Goal: Information Seeking & Learning: Learn about a topic

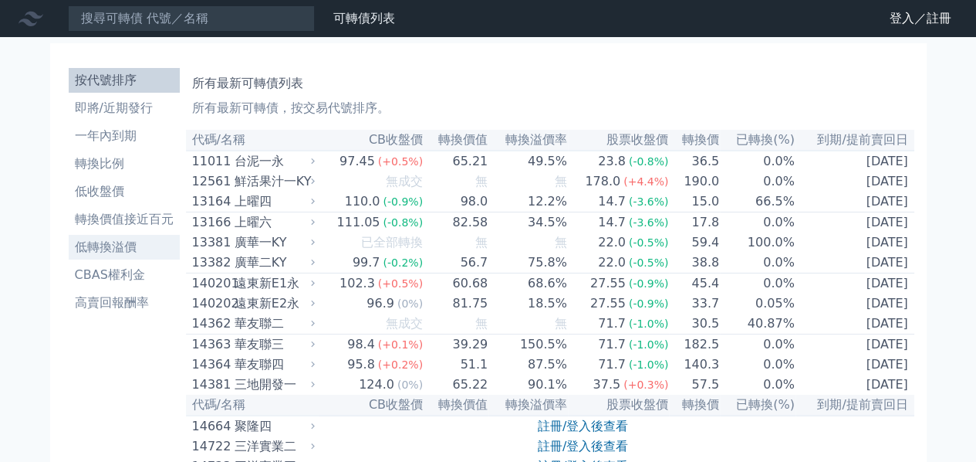
click at [108, 244] on li "低轉換溢價" at bounding box center [124, 247] width 111 height 19
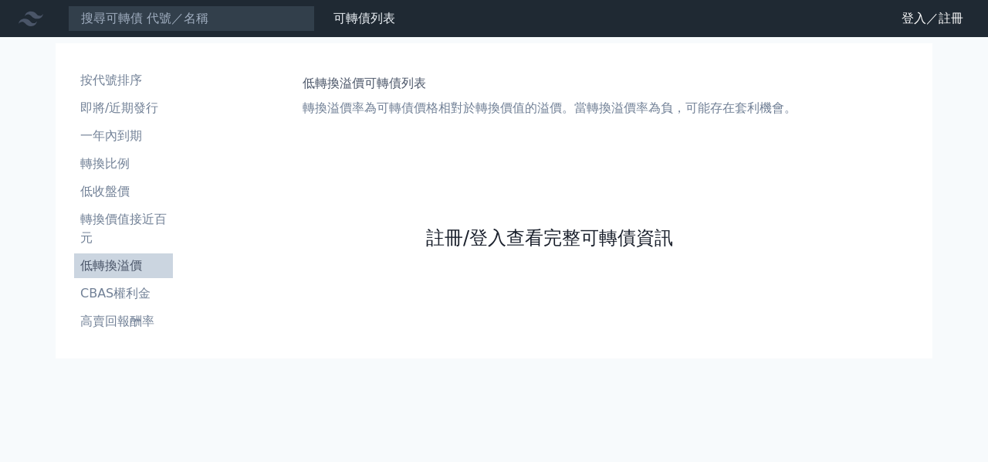
click at [489, 230] on link "註冊/登入查看完整可轉債資訊" at bounding box center [549, 237] width 247 height 25
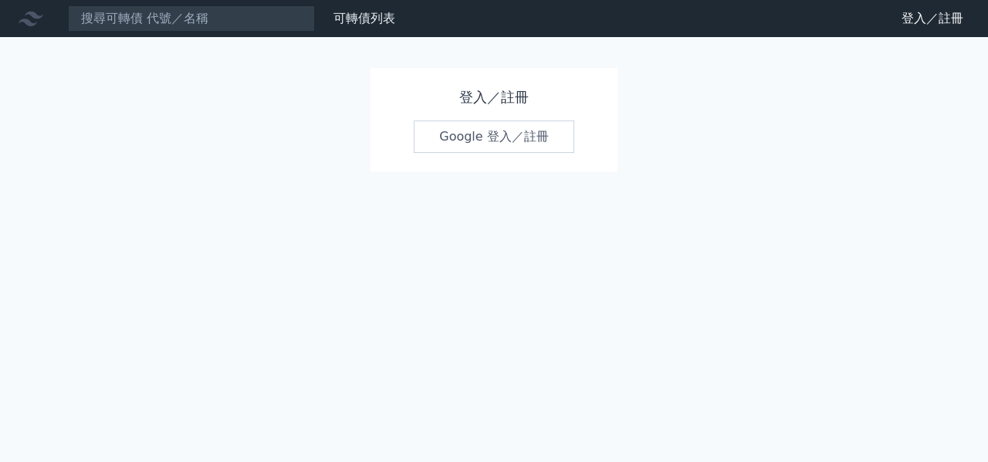
click at [502, 140] on link "Google 登入／註冊" at bounding box center [494, 136] width 161 height 32
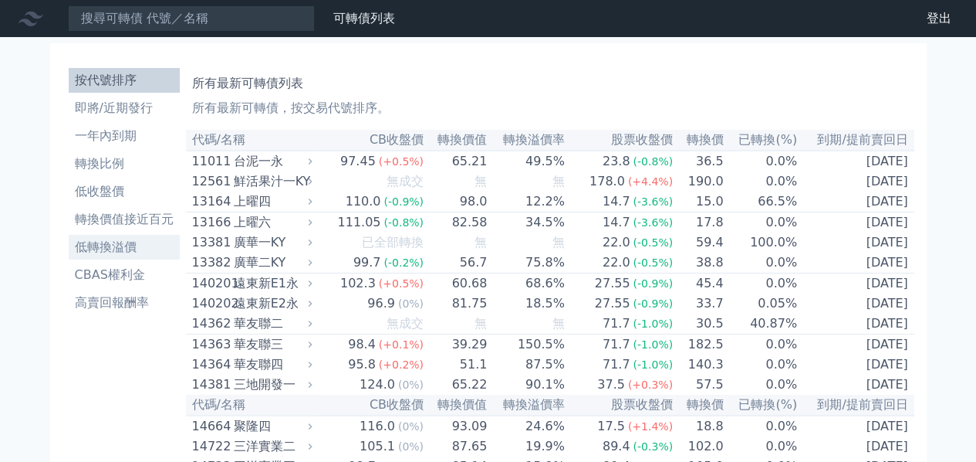
click at [101, 246] on li "低轉換溢價" at bounding box center [124, 247] width 111 height 19
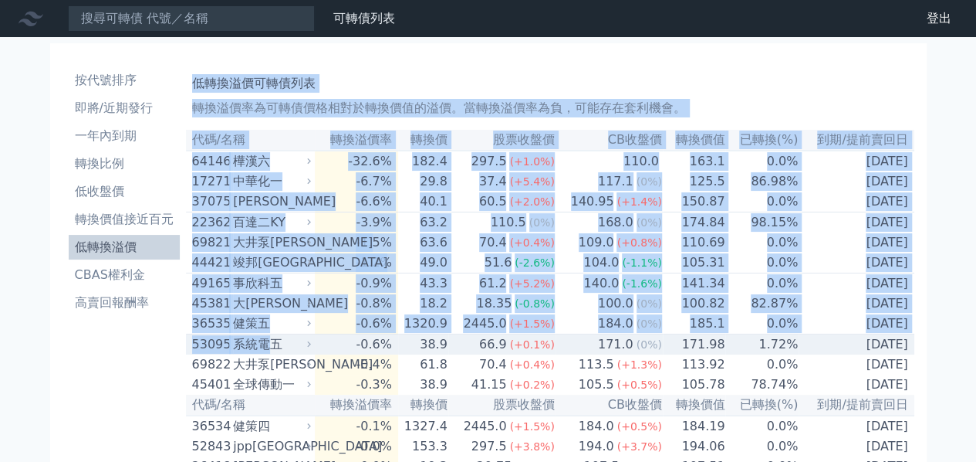
drag, startPoint x: 183, startPoint y: 318, endPoint x: 276, endPoint y: 351, distance: 98.4
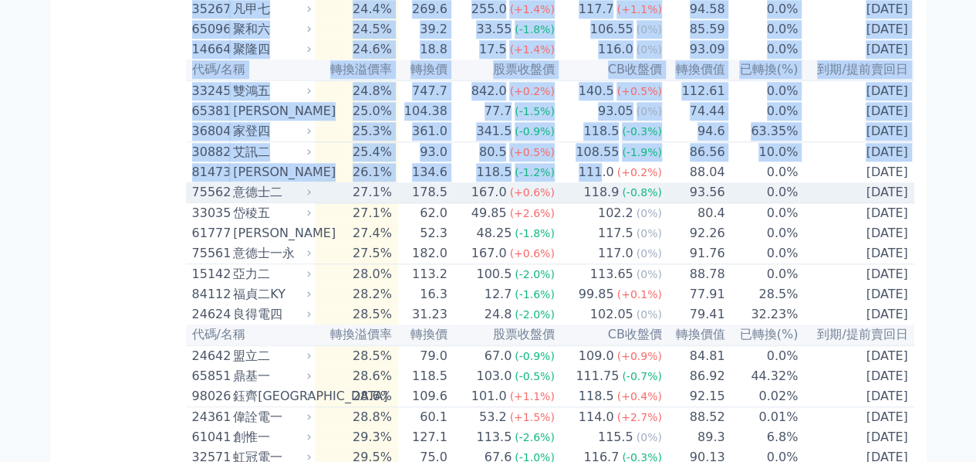
scroll to position [3791, 0]
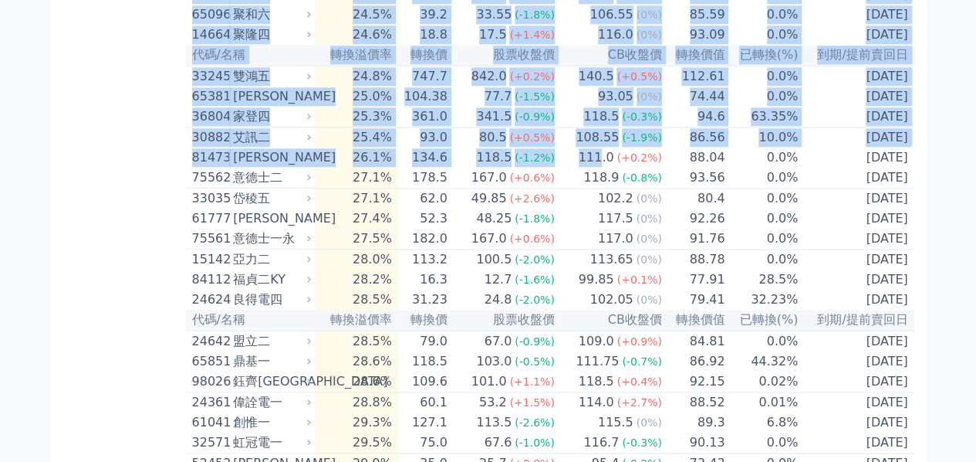
drag, startPoint x: 188, startPoint y: 321, endPoint x: 912, endPoint y: 225, distance: 730.3
copy table "45381 大詠城一 -0.8% 18.2 18.35 (-0.8%) 100.0 (0%) 100.82 82.87% 2025-10-03 可轉債名稱 大…"
